Goal: Find specific page/section

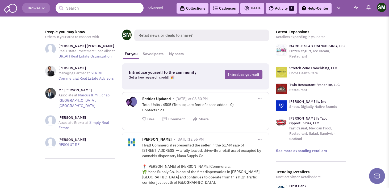
click at [90, 8] on input "text" at bounding box center [100, 8] width 88 height 11
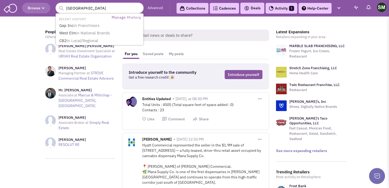
type input "[PERSON_NAME]"
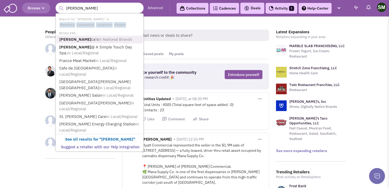
click at [98, 38] on span "in National Brands" at bounding box center [115, 39] width 34 height 5
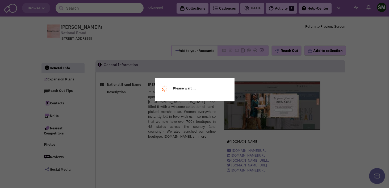
select select
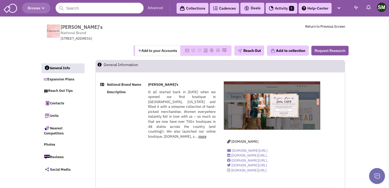
select select
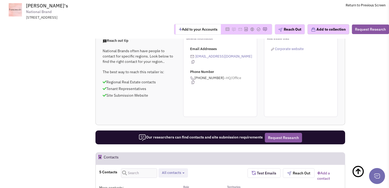
scroll to position [417, 0]
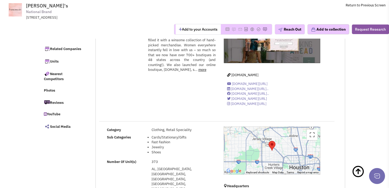
scroll to position [0, 0]
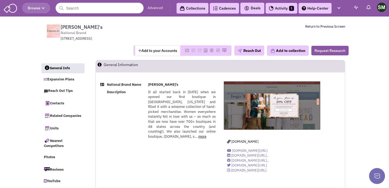
click at [277, 11] on link "Activity 1" at bounding box center [282, 8] width 32 height 11
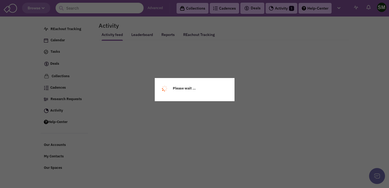
select select
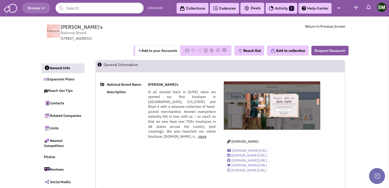
select select
click at [73, 6] on input "text" at bounding box center [100, 8] width 88 height 11
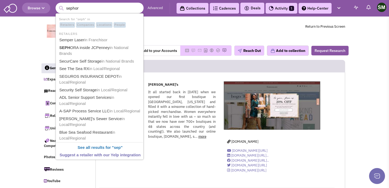
type input "sephora"
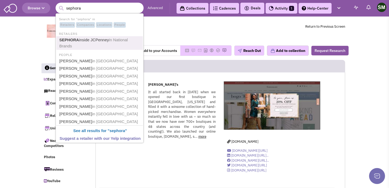
click at [93, 45] on link "SEPHORA inside JCPenney in National Brands" at bounding box center [100, 42] width 85 height 13
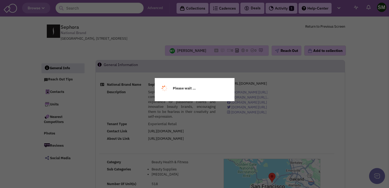
select select
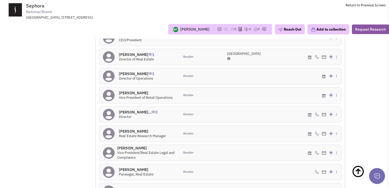
scroll to position [572, 0]
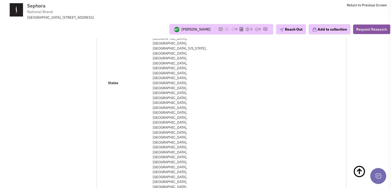
scroll to position [0, 0]
